Goal: Book appointment/travel/reservation

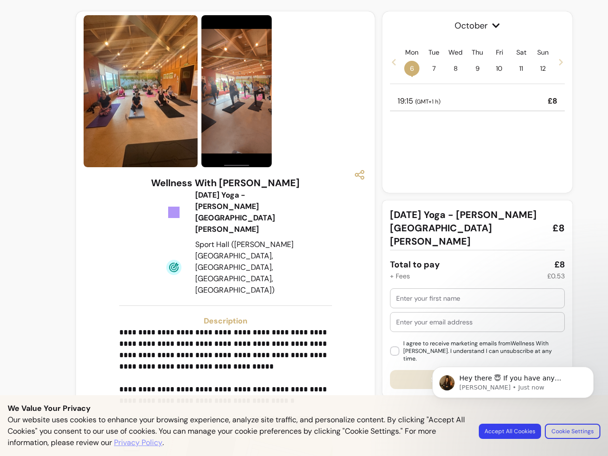
click at [222, 91] on img at bounding box center [236, 91] width 70 height 152
click at [355, 175] on icon "button" at bounding box center [359, 174] width 11 height 11
click at [222, 327] on p "**********" at bounding box center [224, 367] width 210 height 80
click at [129, 422] on span "+" at bounding box center [132, 429] width 6 height 14
click at [473, 26] on span "October" at bounding box center [477, 25] width 175 height 13
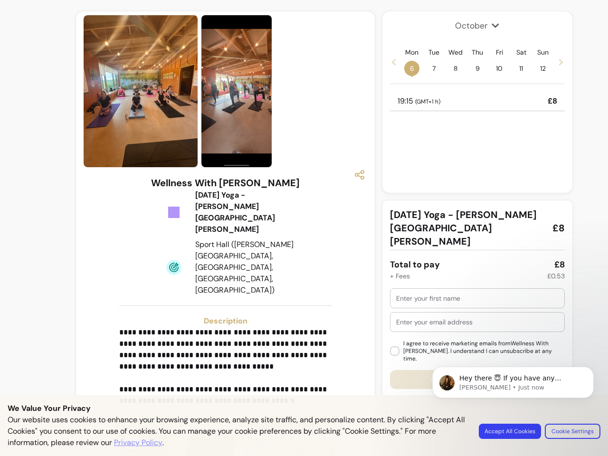
click at [390, 62] on icon at bounding box center [394, 62] width 8 height 8
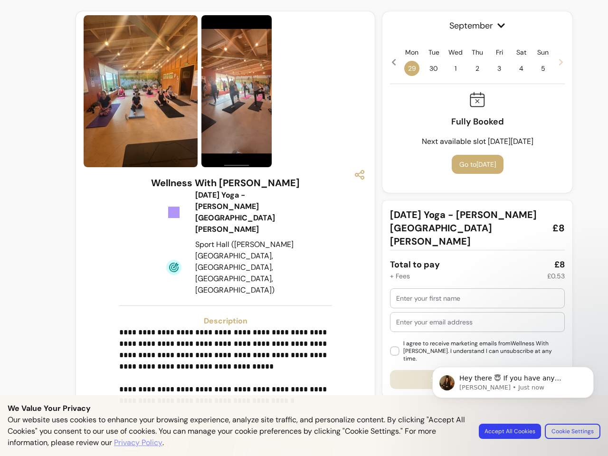
click at [407, 68] on span "29" at bounding box center [411, 68] width 15 height 15
click at [429, 68] on span "30" at bounding box center [433, 68] width 15 height 15
click at [451, 68] on span "1" at bounding box center [455, 68] width 15 height 15
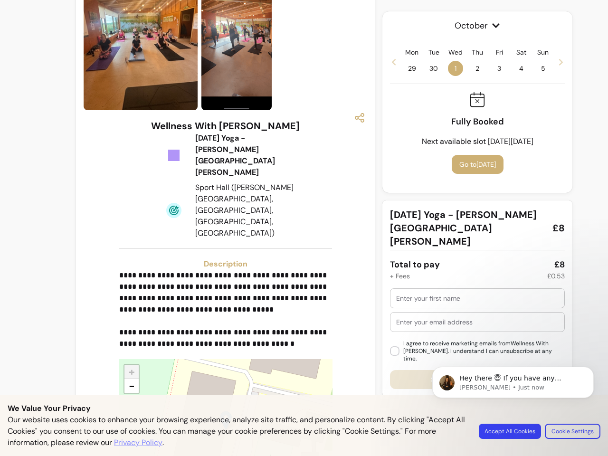
click at [473, 68] on span "2" at bounding box center [477, 68] width 15 height 15
